Goal: Transaction & Acquisition: Obtain resource

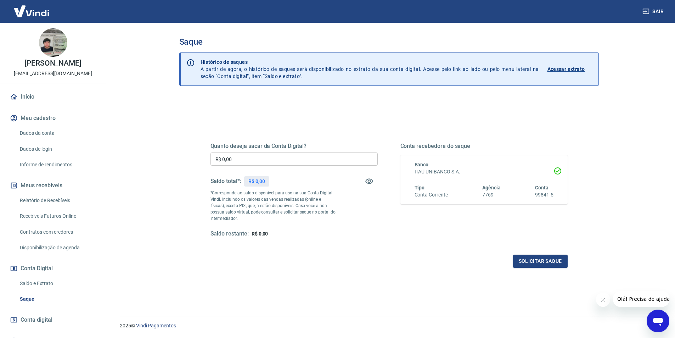
click at [24, 285] on link "Saldo e Extrato" at bounding box center [57, 283] width 80 height 15
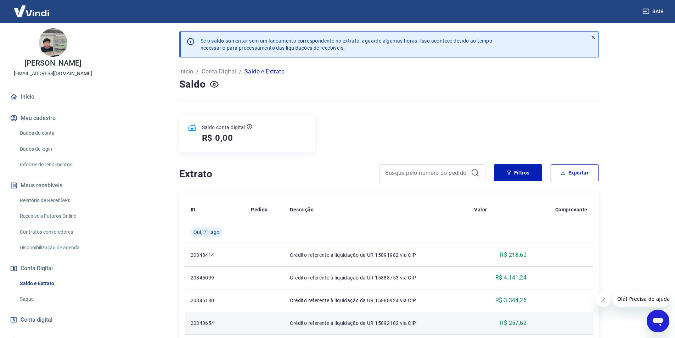
scroll to position [142, 0]
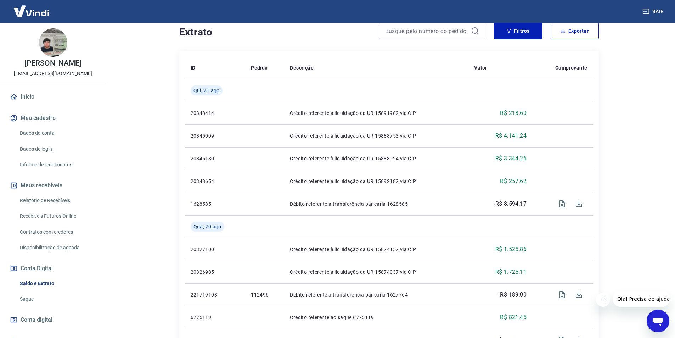
click at [50, 200] on link "Relatório de Recebíveis" at bounding box center [57, 200] width 80 height 15
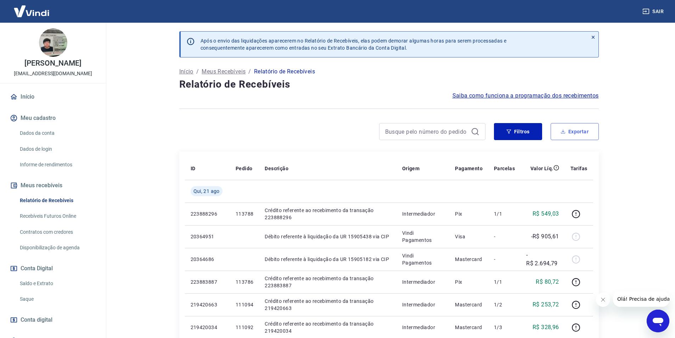
click at [562, 135] on button "Exportar" at bounding box center [574, 131] width 48 height 17
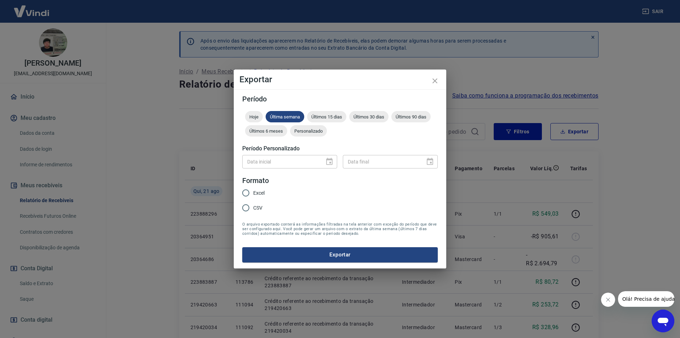
click at [260, 192] on span "Excel" at bounding box center [258, 192] width 11 height 7
click at [253, 192] on input "Excel" at bounding box center [245, 192] width 15 height 15
radio input "true"
click at [325, 115] on span "Últimos 15 dias" at bounding box center [326, 116] width 39 height 5
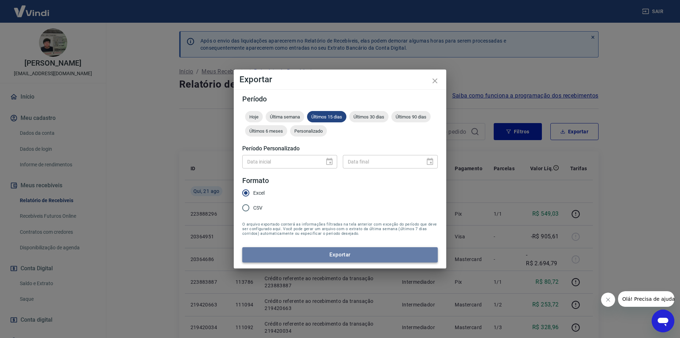
click at [308, 255] on button "Exportar" at bounding box center [339, 254] width 195 height 15
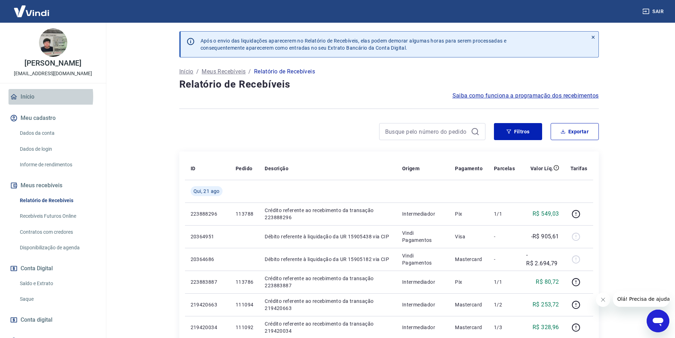
click at [27, 96] on link "Início" at bounding box center [52, 97] width 89 height 16
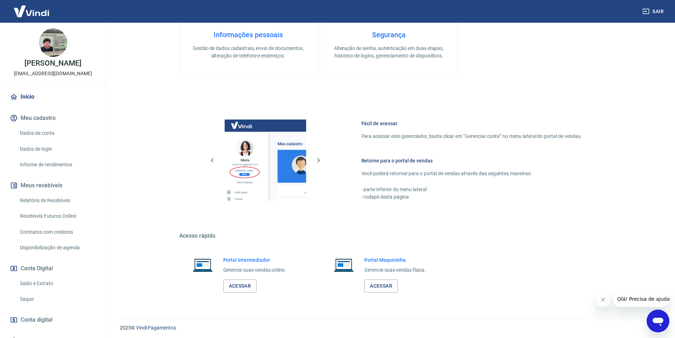
scroll to position [215, 0]
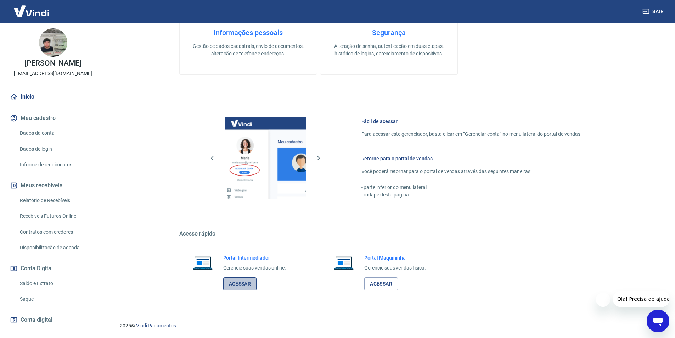
click at [235, 284] on link "Acessar" at bounding box center [240, 283] width 34 height 13
